Goal: Find specific fact: Find contact information

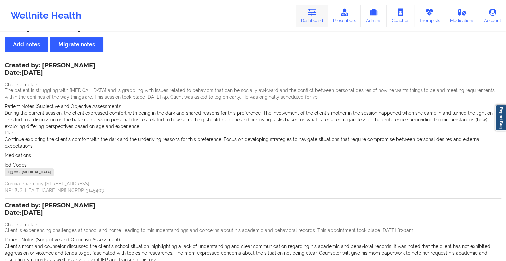
click at [306, 19] on link "Dashboard" at bounding box center [312, 16] width 32 height 22
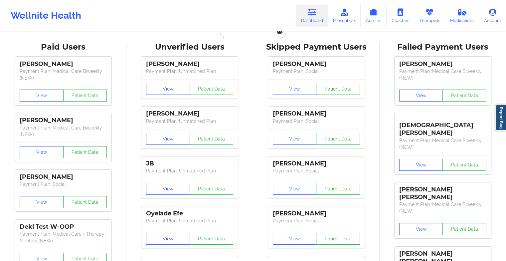
click at [253, 32] on input "text" at bounding box center [253, 32] width 66 height 13
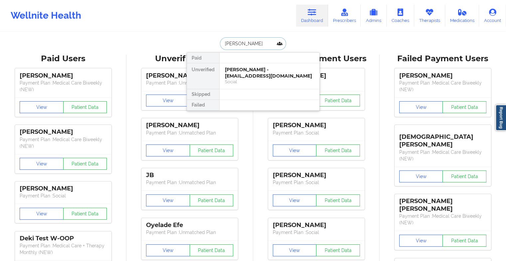
type input "[PERSON_NAME]"
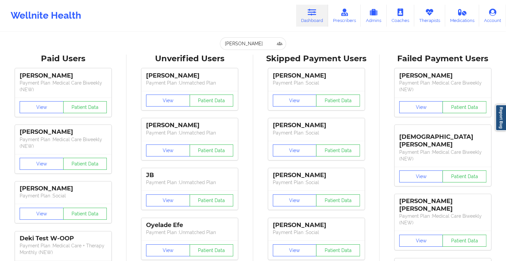
click at [189, 24] on div "Wellnite Health Dashboard Prescribers Admins Coaches Therapists Medications Acc…" at bounding box center [253, 15] width 506 height 27
click at [257, 41] on input "[PERSON_NAME]" at bounding box center [253, 43] width 66 height 13
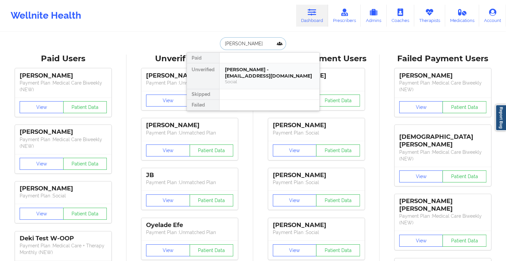
click at [238, 73] on div "[PERSON_NAME] - [EMAIL_ADDRESS][DOMAIN_NAME]" at bounding box center [269, 73] width 89 height 12
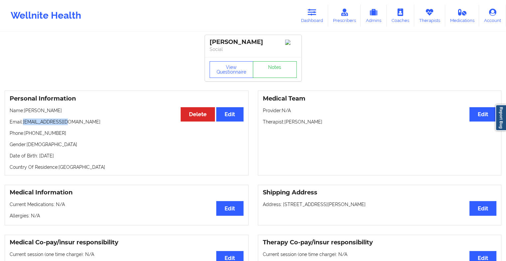
drag, startPoint x: 24, startPoint y: 123, endPoint x: 70, endPoint y: 120, distance: 46.1
click at [70, 120] on div "Personal Information Edit Delete Name: [PERSON_NAME] Email: [EMAIL_ADDRESS][DOM…" at bounding box center [127, 132] width 244 height 85
copy p "[EMAIL_ADDRESS][DOMAIN_NAME]"
